Goal: Task Accomplishment & Management: Manage account settings

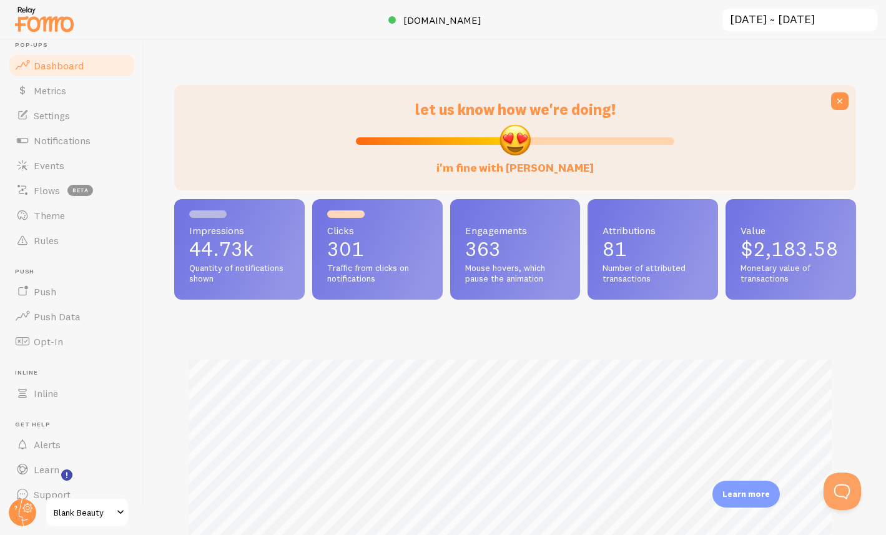
scroll to position [31, 0]
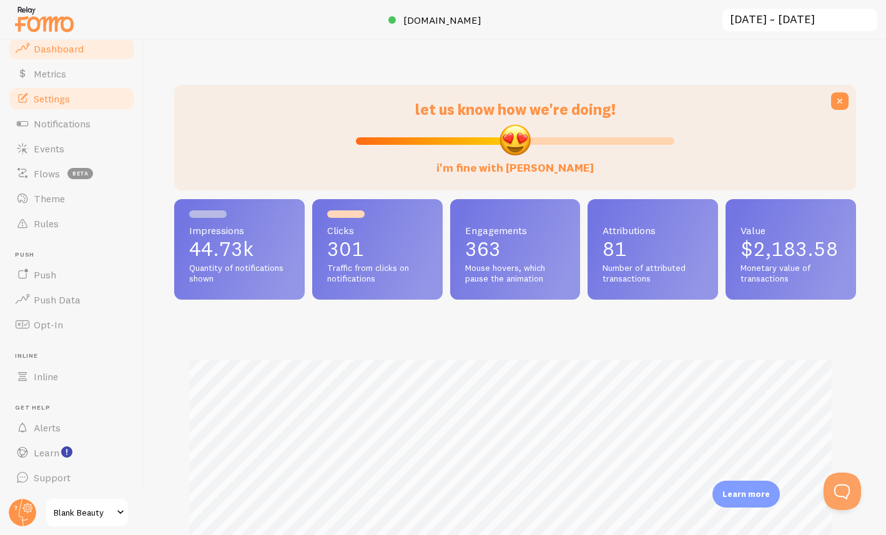
click at [44, 106] on link "Settings" at bounding box center [71, 98] width 129 height 25
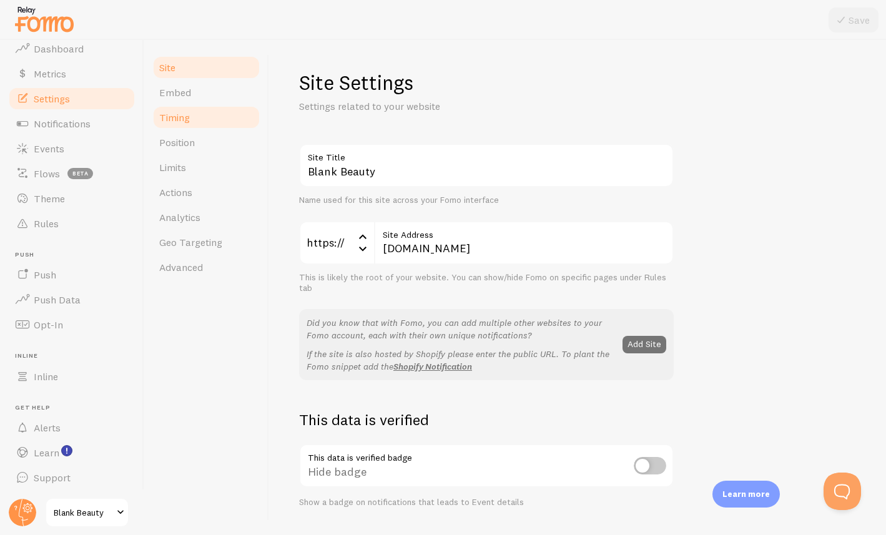
click at [228, 117] on link "Timing" at bounding box center [206, 117] width 109 height 25
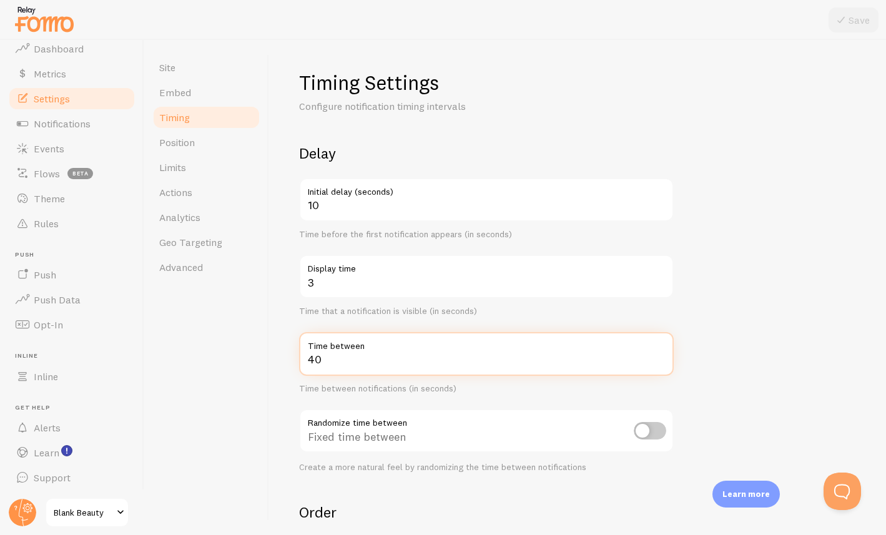
drag, startPoint x: 350, startPoint y: 363, endPoint x: 275, endPoint y: 359, distance: 75.0
click at [275, 359] on div "Timing Settings Configure notification timing intervals Delay 10 Initial delay …" at bounding box center [577, 287] width 617 height 495
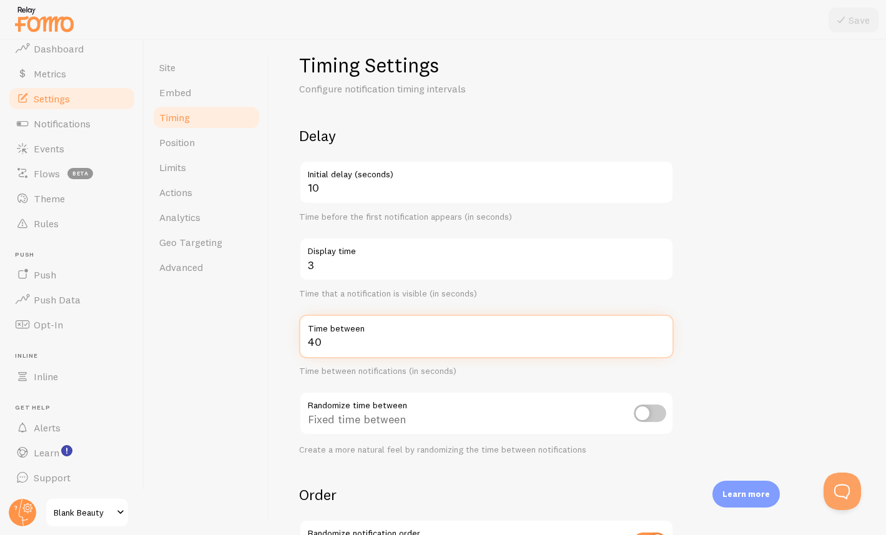
scroll to position [37, 0]
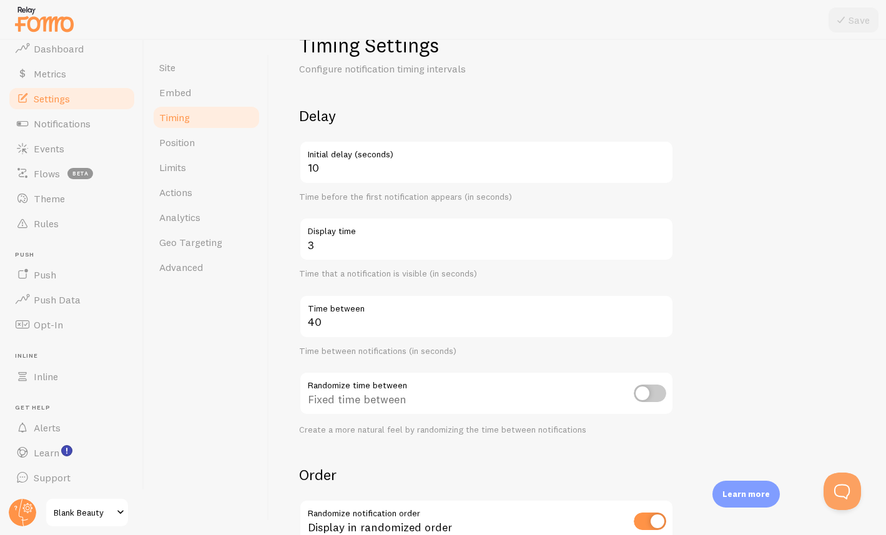
click at [636, 390] on input "checkbox" at bounding box center [650, 393] width 32 height 17
checkbox input "true"
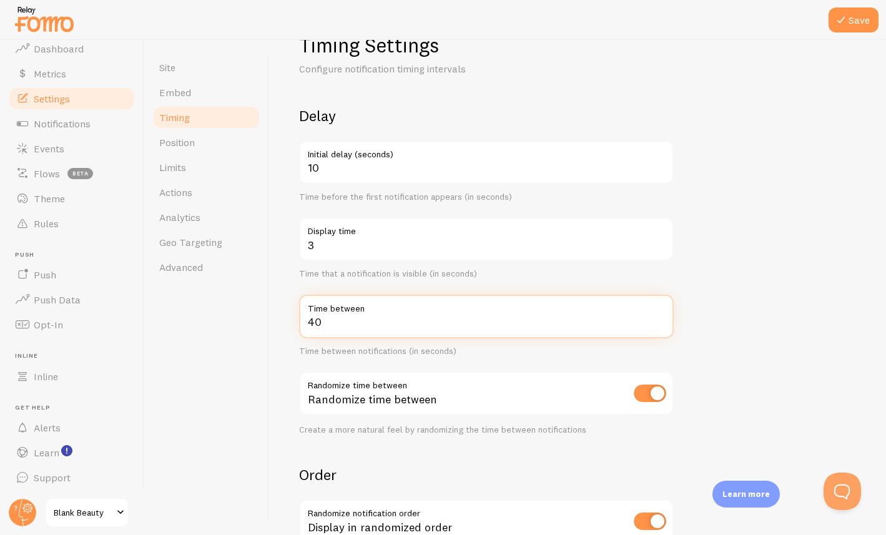
drag, startPoint x: 386, startPoint y: 322, endPoint x: 248, endPoint y: 326, distance: 138.0
click at [255, 327] on div "Site Embed Timing Position Limits Actions Analytics Geo Targeting Advanced Timi…" at bounding box center [515, 287] width 742 height 495
type input "60"
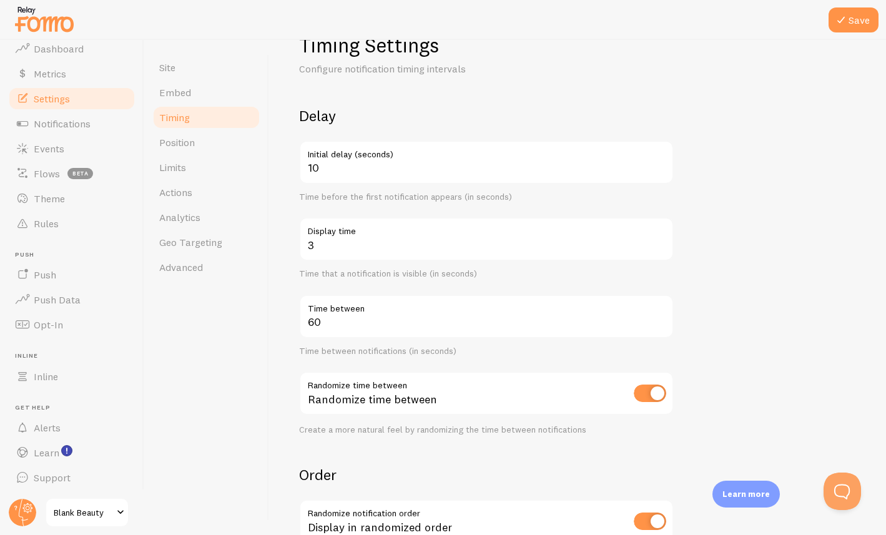
click at [290, 355] on div "Timing Settings Configure notification timing intervals Delay 10 Initial delay …" at bounding box center [577, 287] width 617 height 495
click at [858, 28] on button "Save" at bounding box center [854, 19] width 50 height 25
